Goal: Task Accomplishment & Management: Use online tool/utility

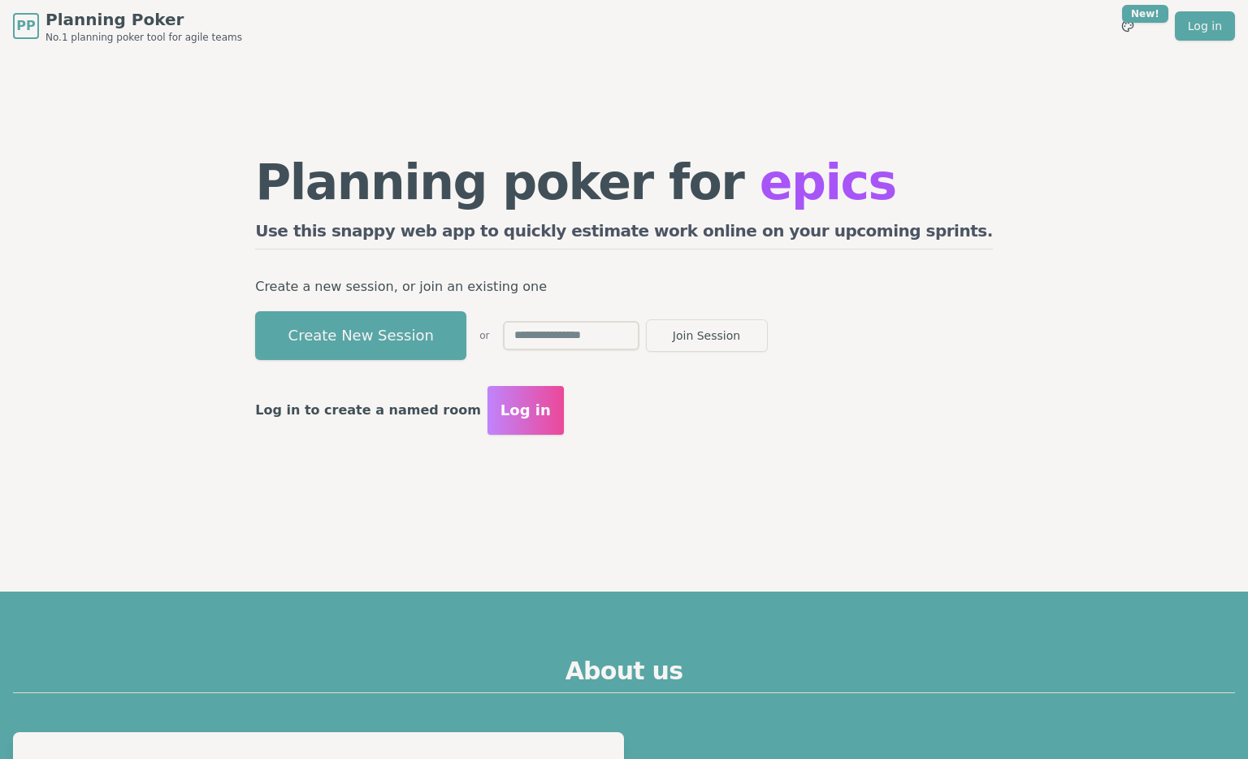
click at [639, 334] on input "text" at bounding box center [571, 335] width 136 height 29
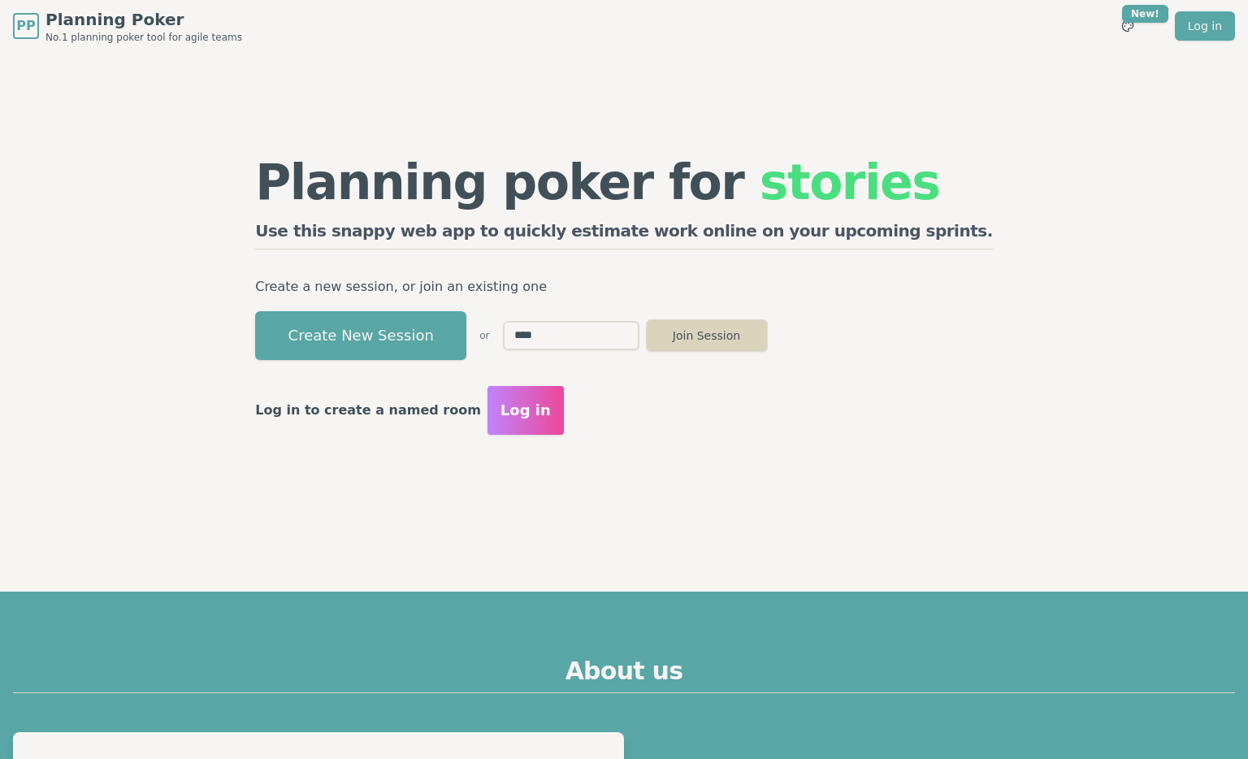
type input "****"
click at [768, 341] on button "Join Session" at bounding box center [707, 335] width 122 height 32
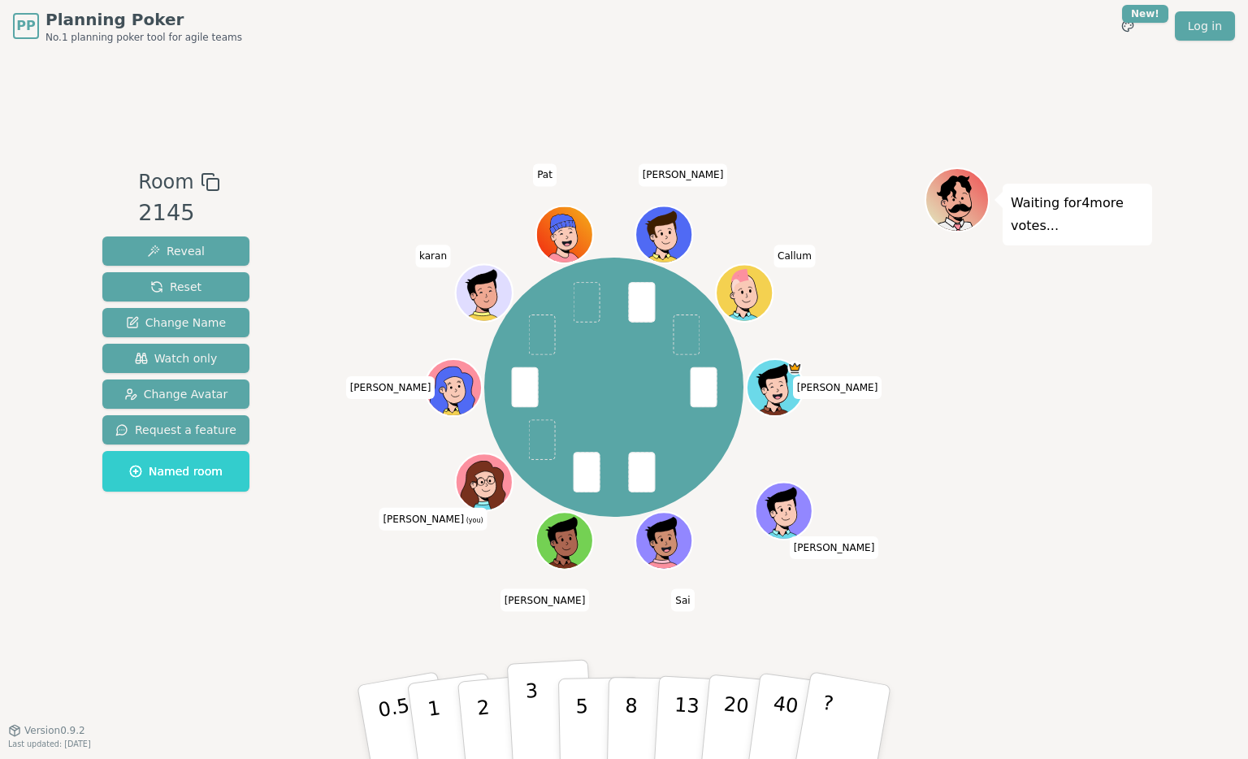
click at [521, 711] on button "3" at bounding box center [551, 722] width 89 height 127
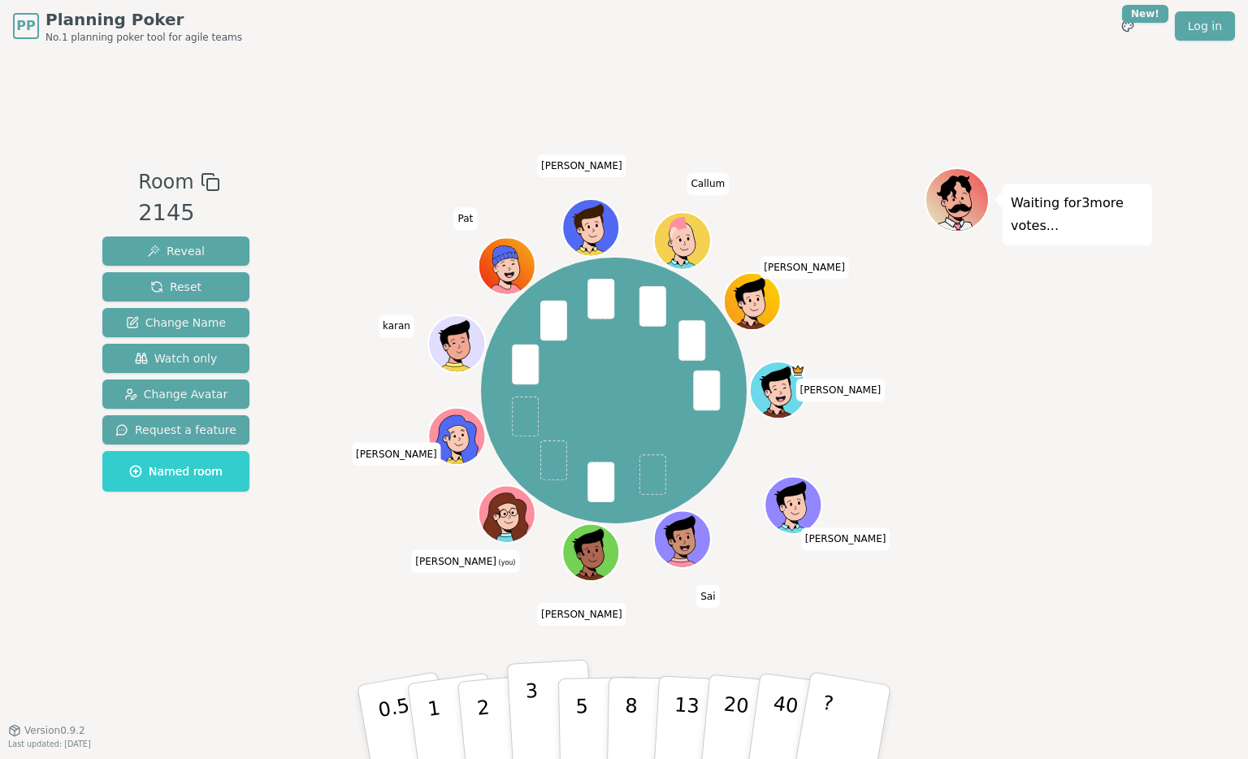
click at [546, 707] on button "3" at bounding box center [551, 722] width 89 height 127
click at [538, 705] on button "3" at bounding box center [551, 722] width 89 height 127
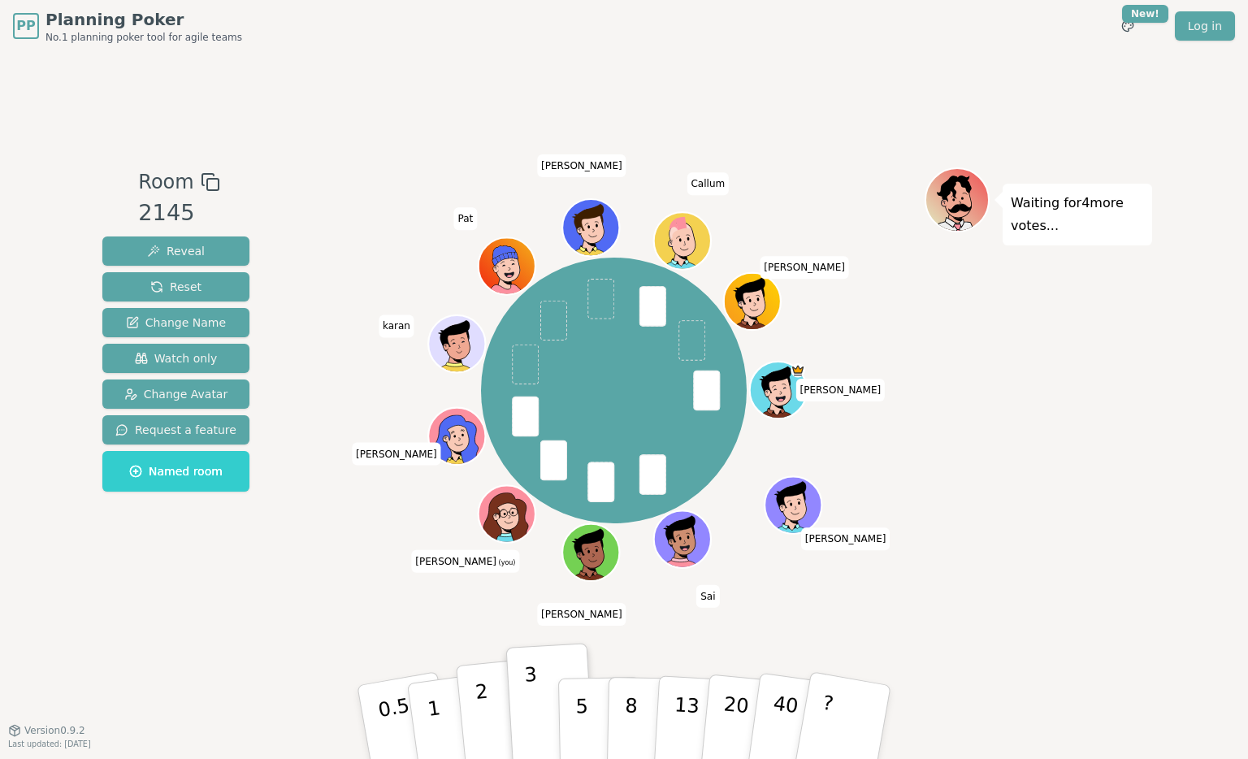
click at [489, 707] on button "2" at bounding box center [502, 722] width 93 height 129
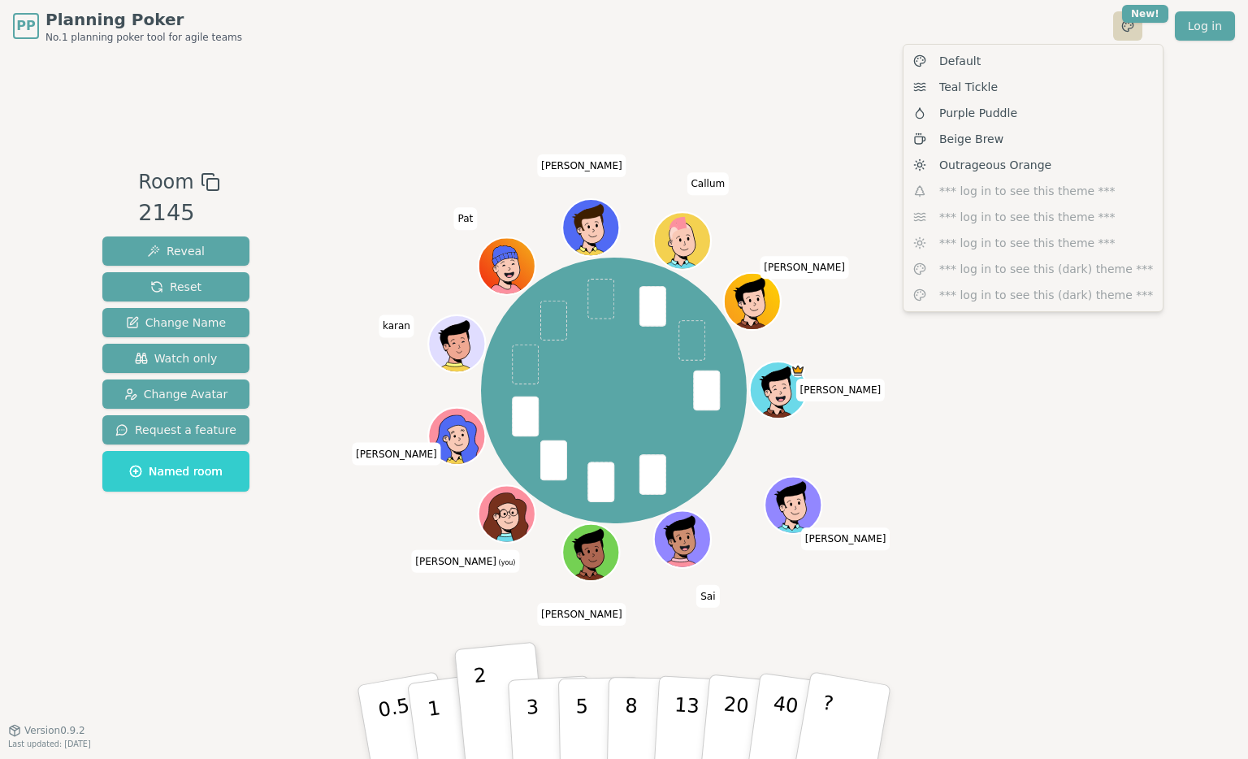
click at [1131, 24] on html "PP Planning Poker No.1 planning poker tool for agile teams Toggle theme New! Lo…" at bounding box center [624, 379] width 1248 height 759
click at [1018, 161] on span "Outrageous Orange" at bounding box center [995, 165] width 112 height 16
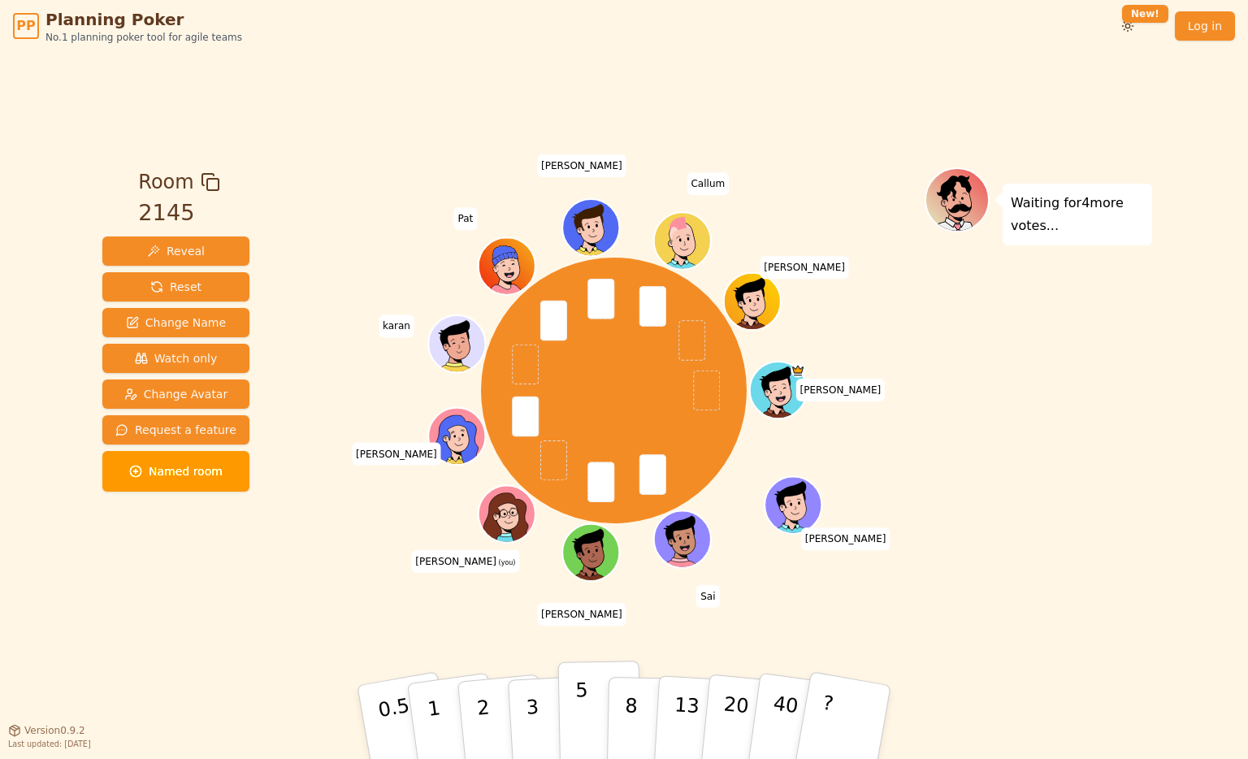
click at [572, 726] on button "5" at bounding box center [600, 721] width 84 height 123
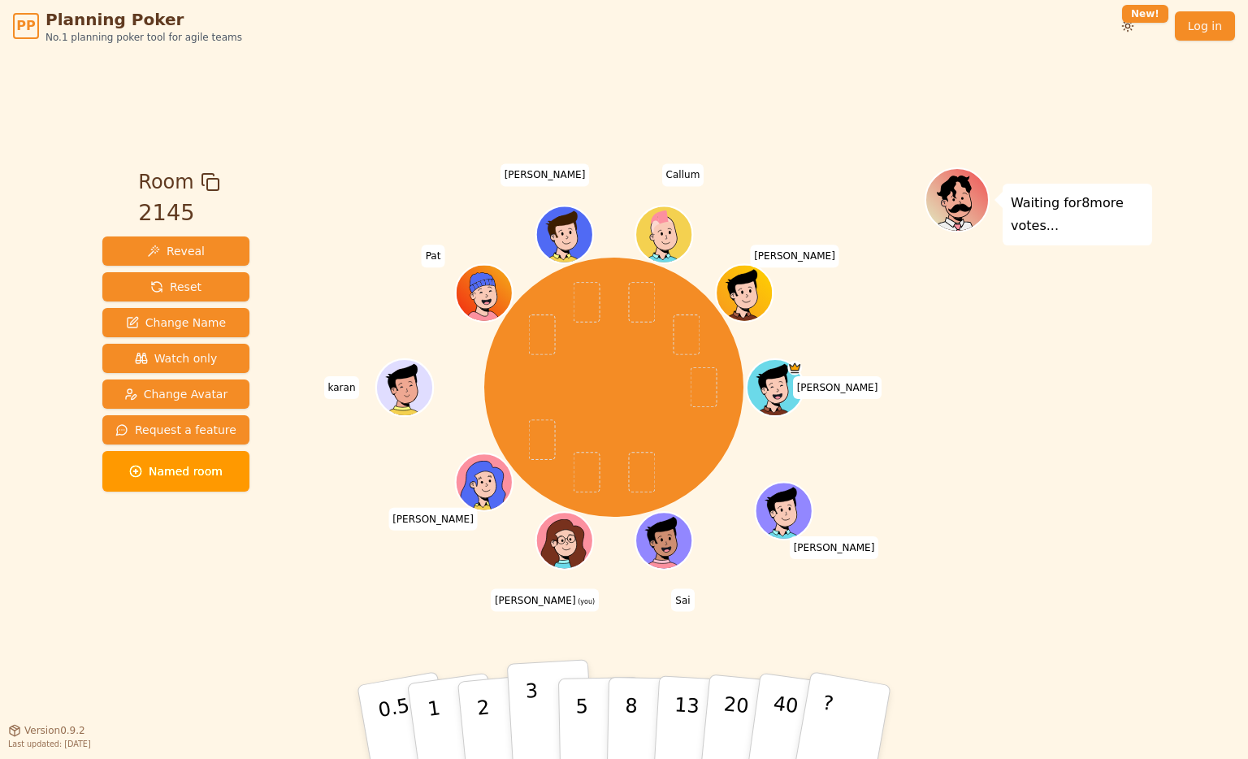
click at [533, 724] on p "3" at bounding box center [534, 723] width 18 height 89
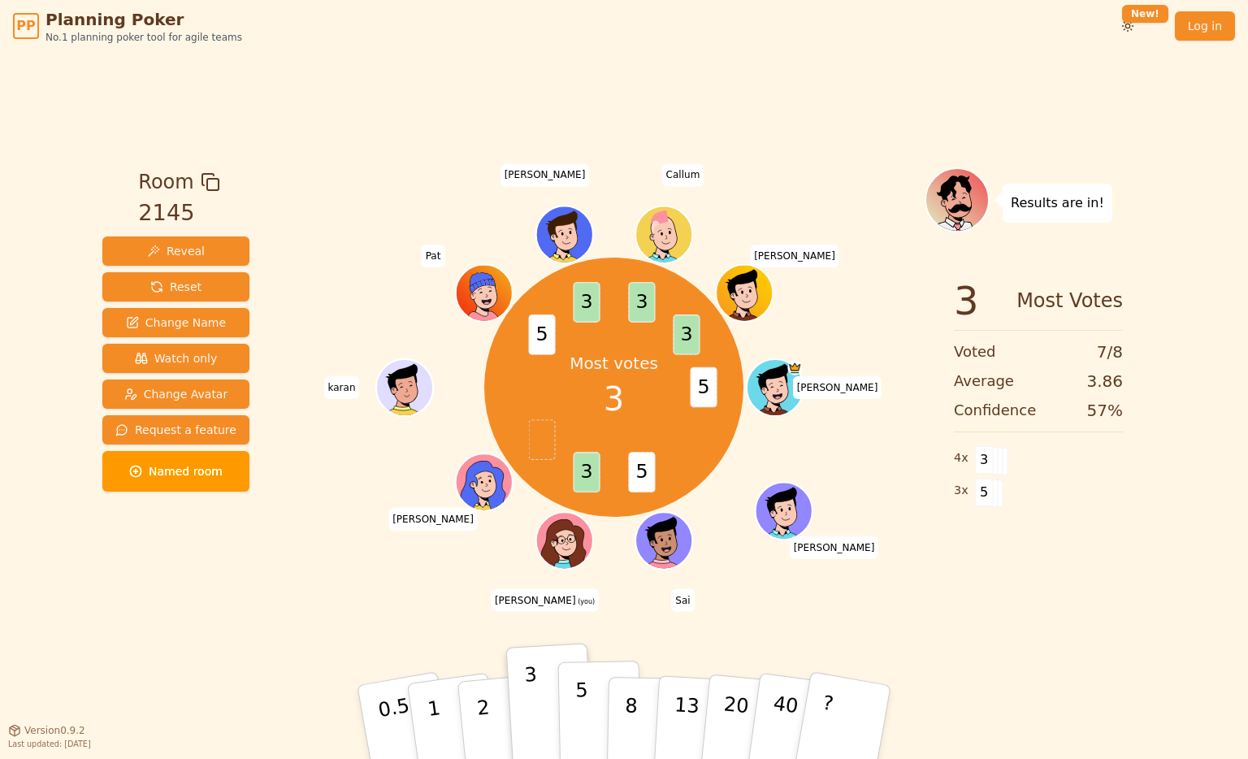
click at [582, 718] on p "5" at bounding box center [582, 722] width 14 height 88
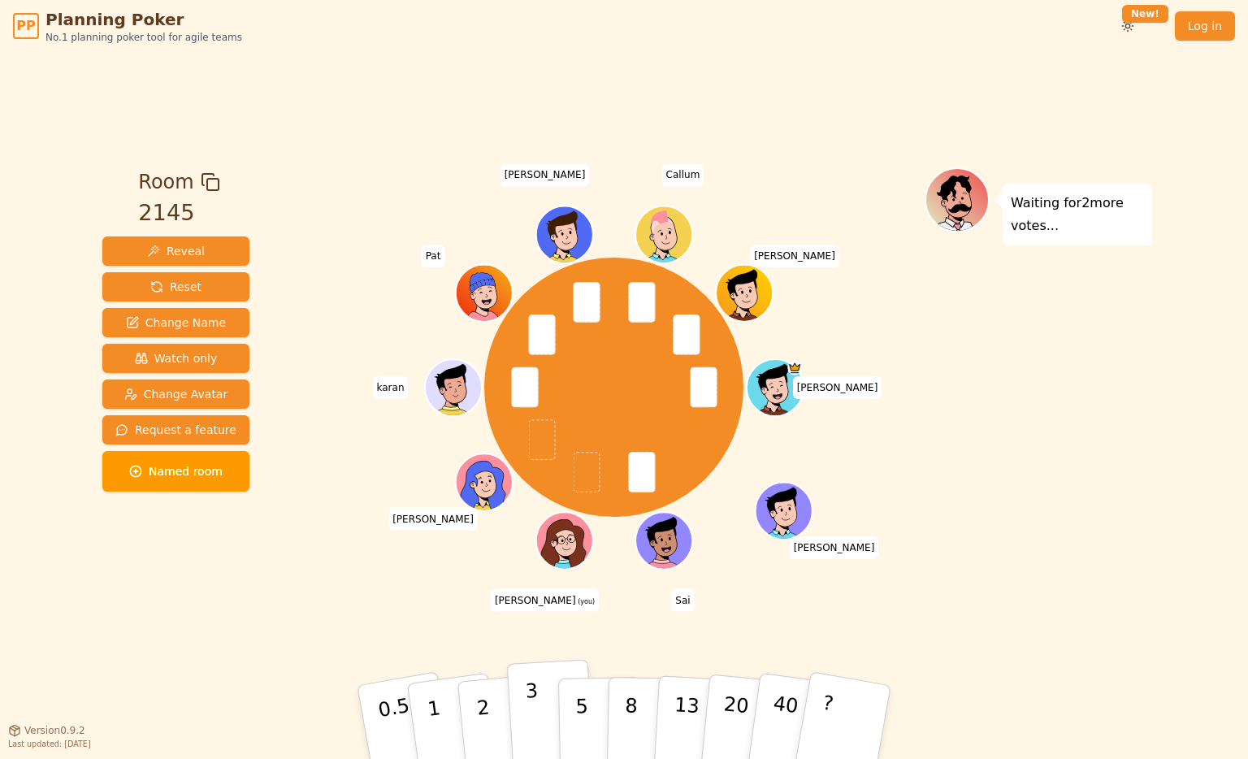
click at [543, 713] on button "3" at bounding box center [551, 722] width 89 height 127
click at [535, 705] on p "3" at bounding box center [534, 723] width 18 height 89
